Goal: Task Accomplishment & Management: Manage account settings

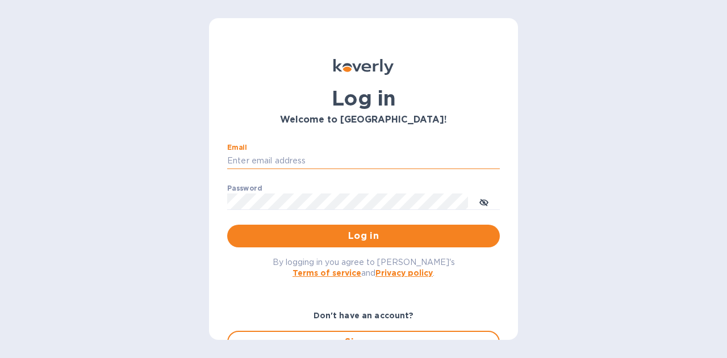
click at [338, 161] on input "Email" at bounding box center [363, 161] width 273 height 17
type input "adam@apwineimports.com"
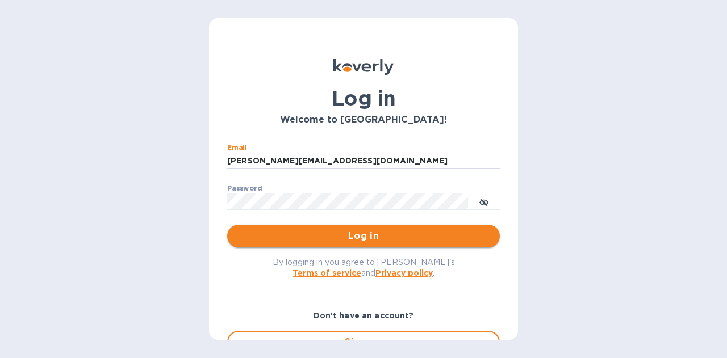
click at [358, 232] on span "Log in" at bounding box center [363, 236] width 254 height 14
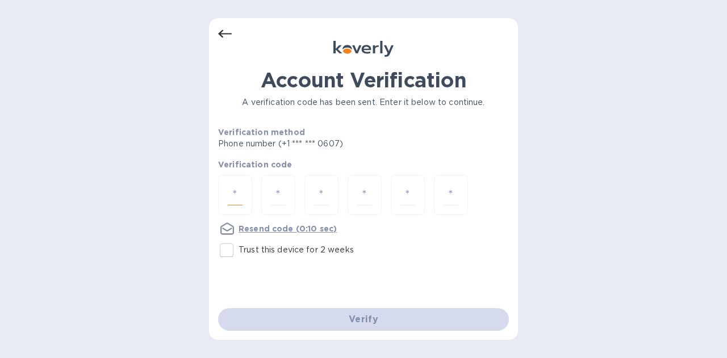
click at [229, 199] on input "number" at bounding box center [235, 195] width 15 height 21
type input "8"
type input "4"
type input "2"
type input "9"
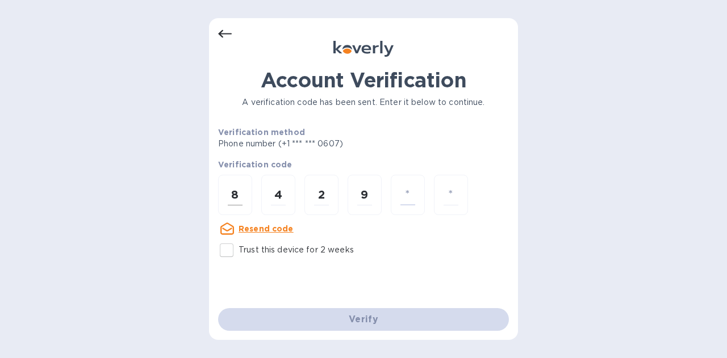
type input "5"
type input "4"
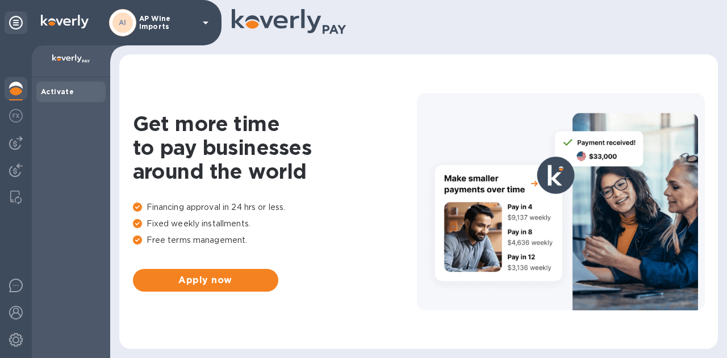
click at [208, 16] on icon at bounding box center [206, 23] width 14 height 14
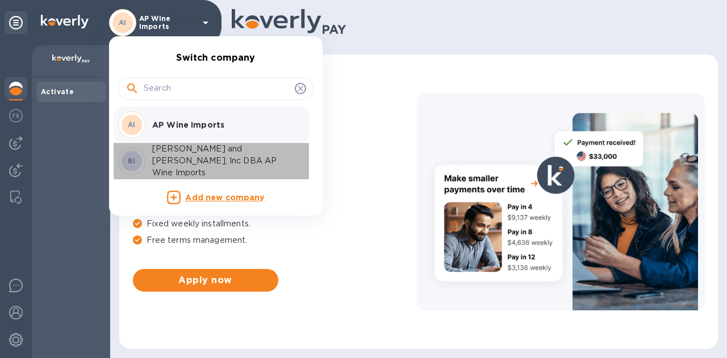
click at [168, 156] on p "[PERSON_NAME] and [PERSON_NAME], Inc DBA AP Wine Imports" at bounding box center [223, 161] width 143 height 36
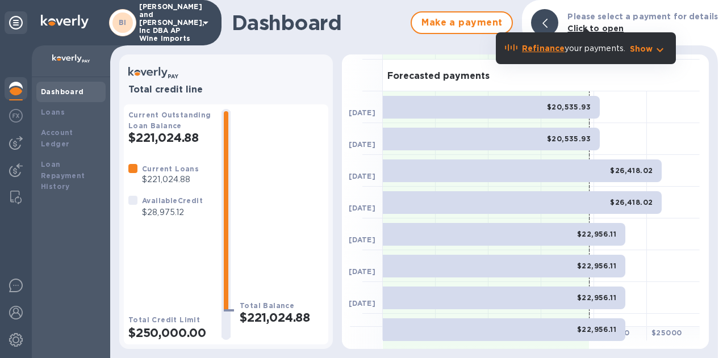
scroll to position [64, 0]
